Goal: Task Accomplishment & Management: Manage account settings

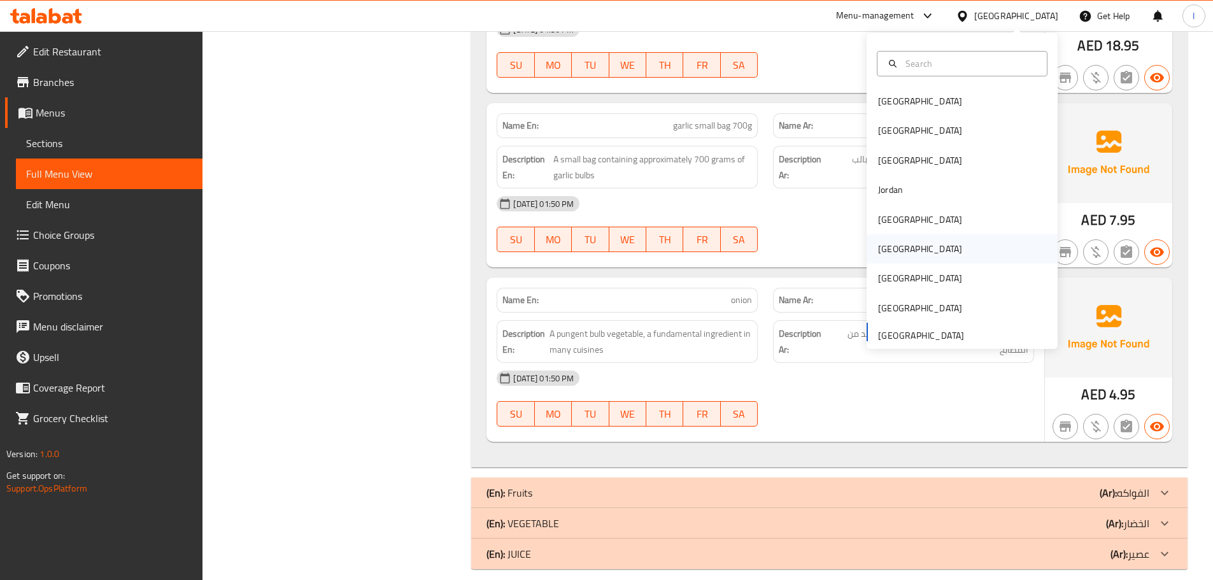
scroll to position [8580, 0]
click at [892, 240] on div "[GEOGRAPHIC_DATA]" at bounding box center [920, 248] width 104 height 29
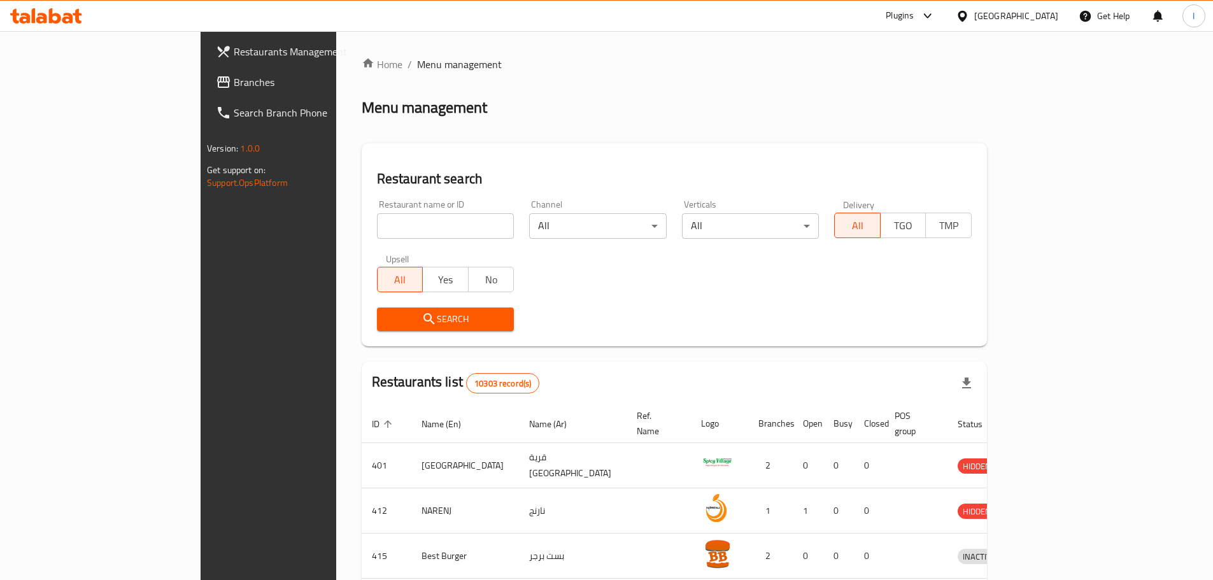
click at [945, 8] on div "Plugins" at bounding box center [909, 16] width 69 height 31
click at [913, 8] on div "Plugins" at bounding box center [899, 15] width 28 height 15
click at [869, 162] on div "Restaurant-Management" at bounding box center [866, 174] width 120 height 29
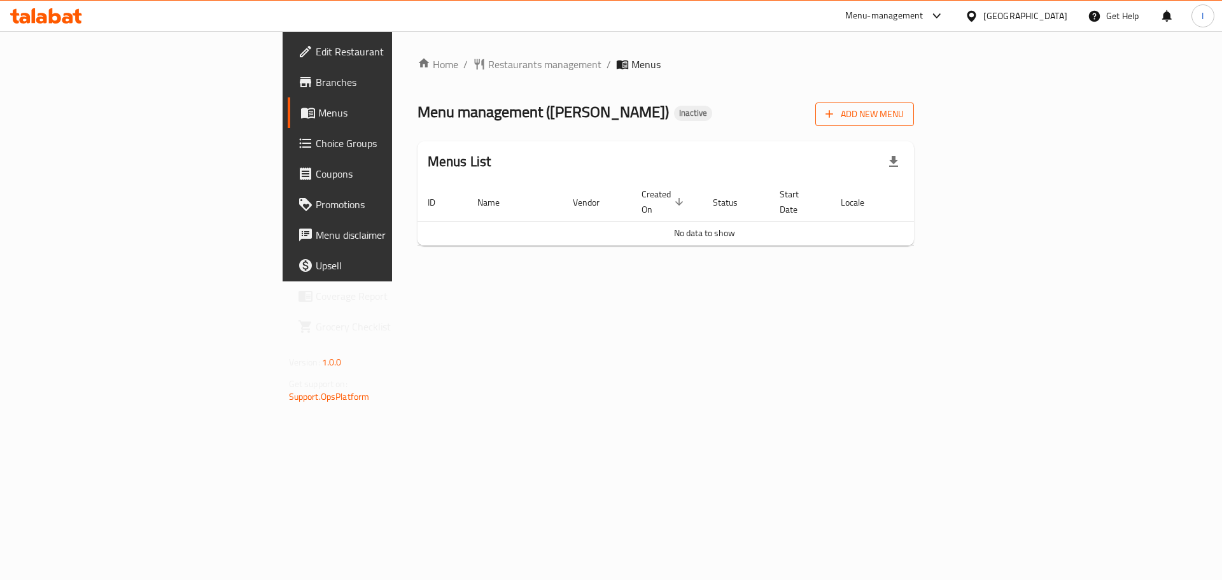
click at [904, 119] on span "Add New Menu" at bounding box center [865, 114] width 78 height 16
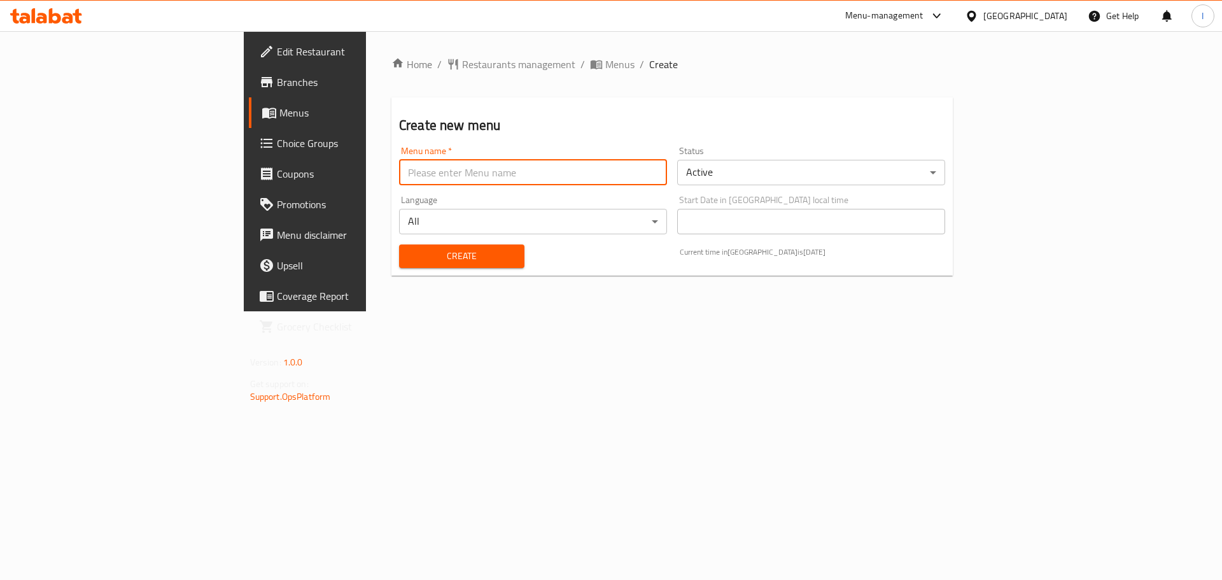
click at [493, 181] on input "text" at bounding box center [533, 172] width 268 height 25
type input "."
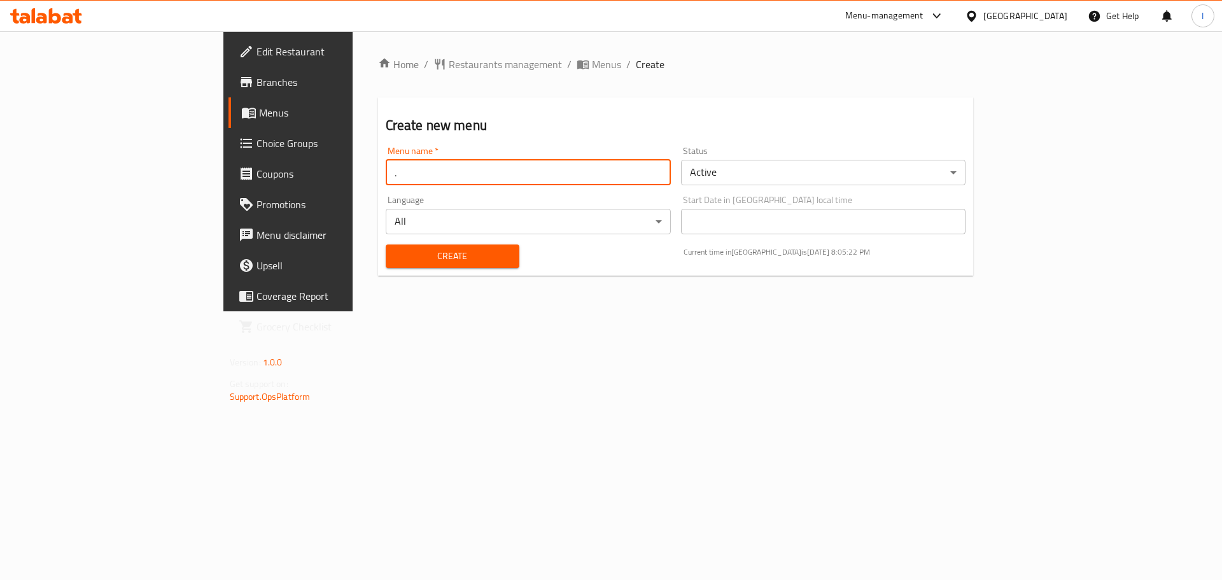
click at [396, 253] on span "Create" at bounding box center [452, 256] width 113 height 16
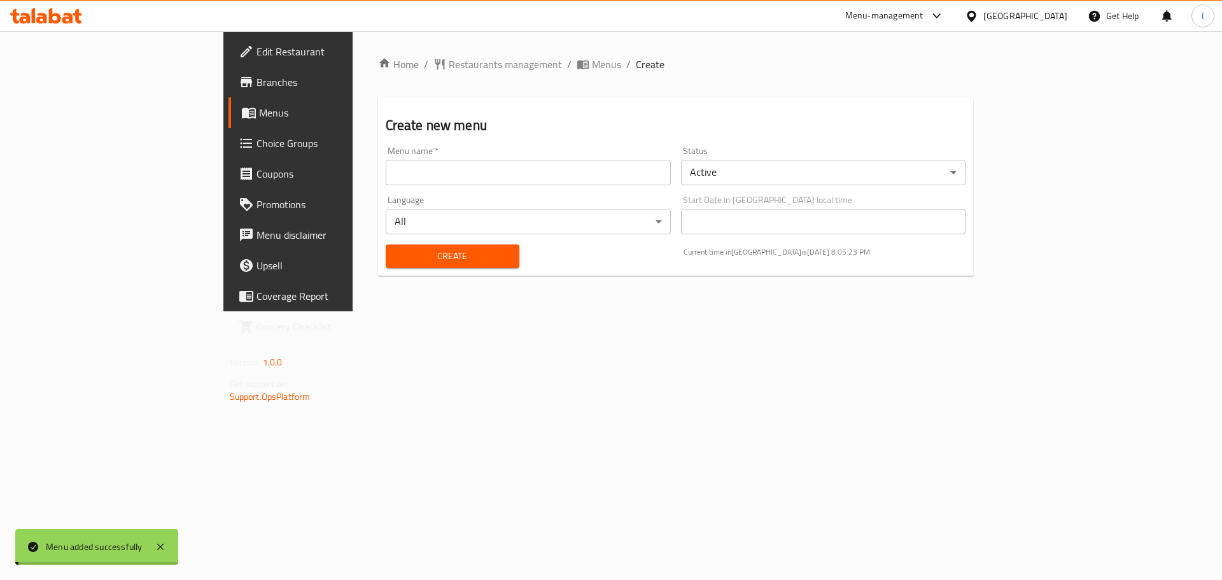
click at [259, 113] on span "Menus" at bounding box center [338, 112] width 158 height 15
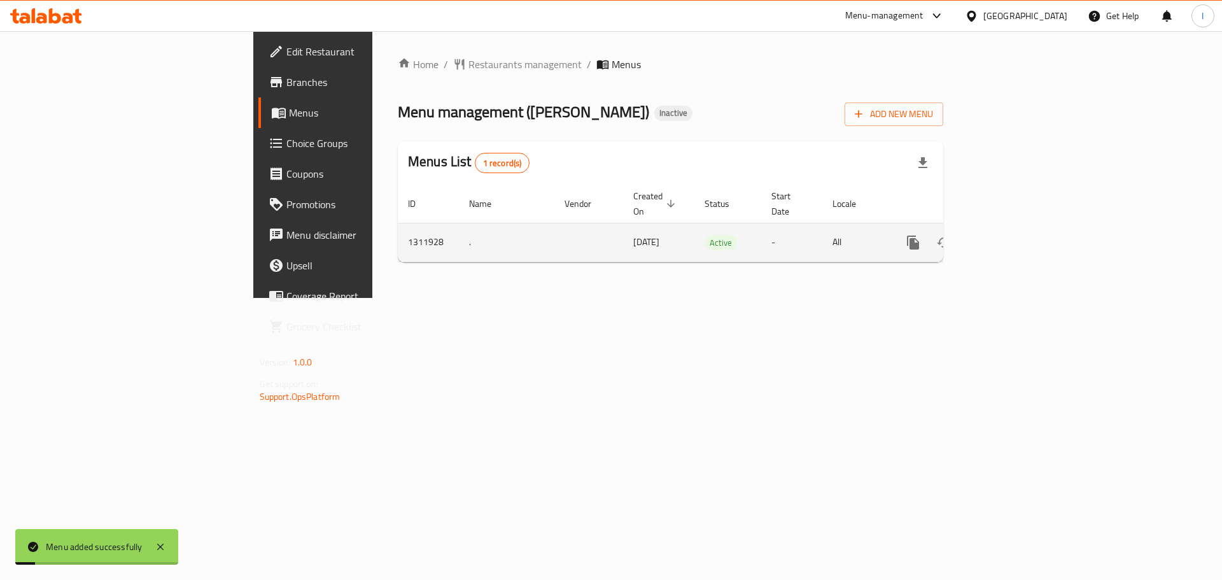
click at [1011, 237] on icon "enhanced table" at bounding box center [1004, 242] width 11 height 11
